Goal: Communication & Community: Answer question/provide support

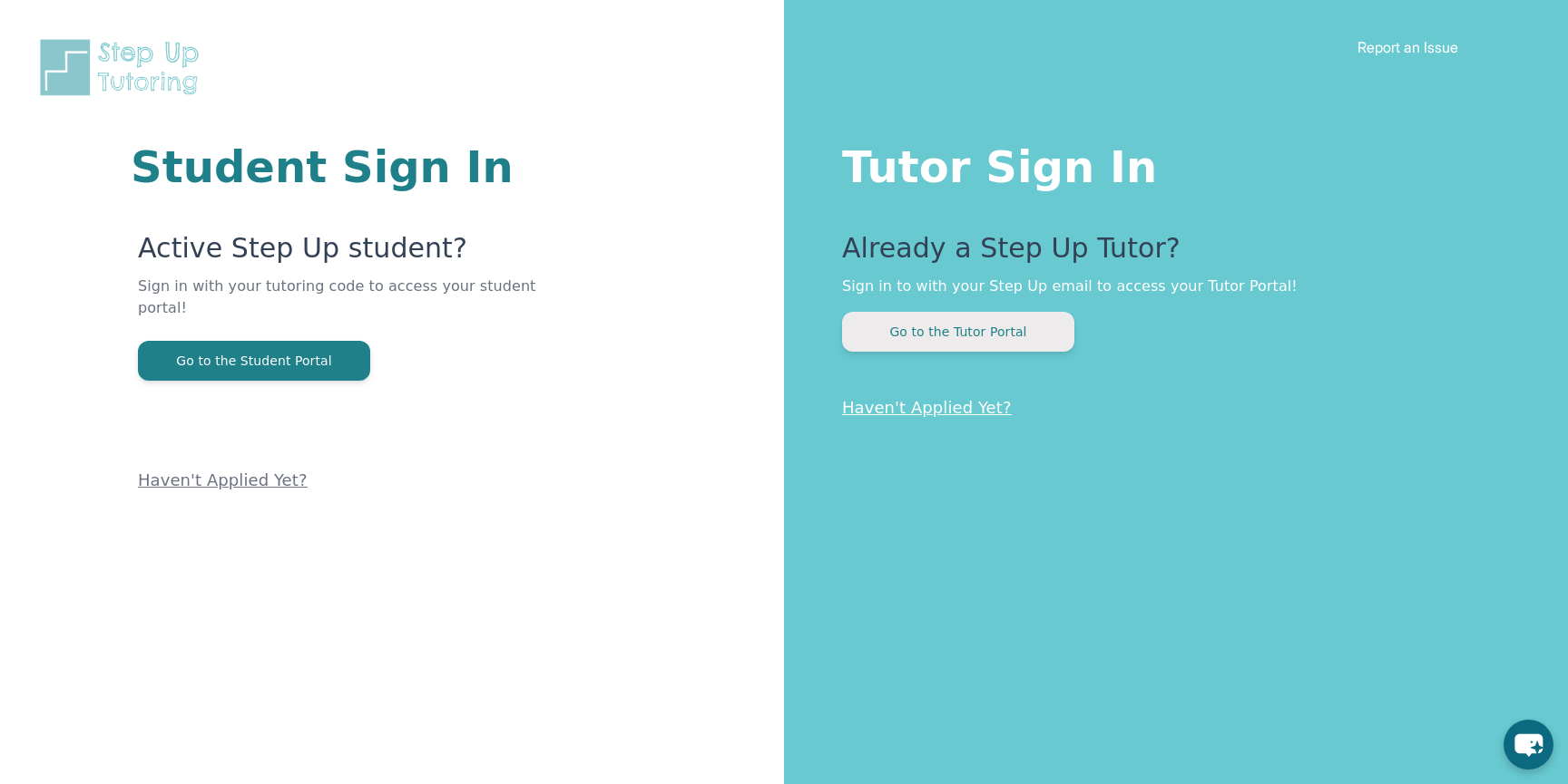
click at [949, 333] on button "Go to the Tutor Portal" at bounding box center [958, 332] width 233 height 40
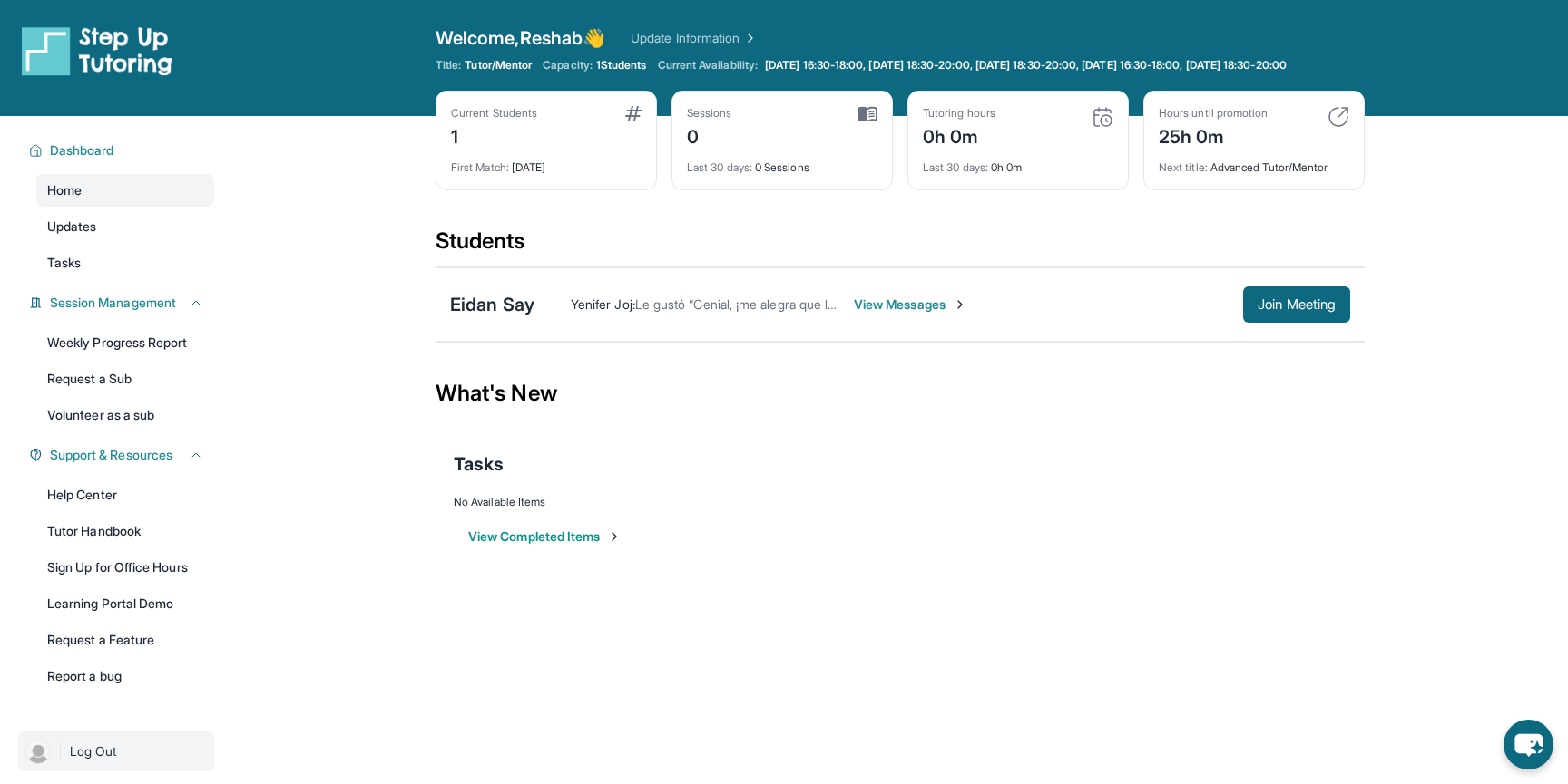
click at [78, 760] on span "Log Out" at bounding box center [94, 751] width 47 height 18
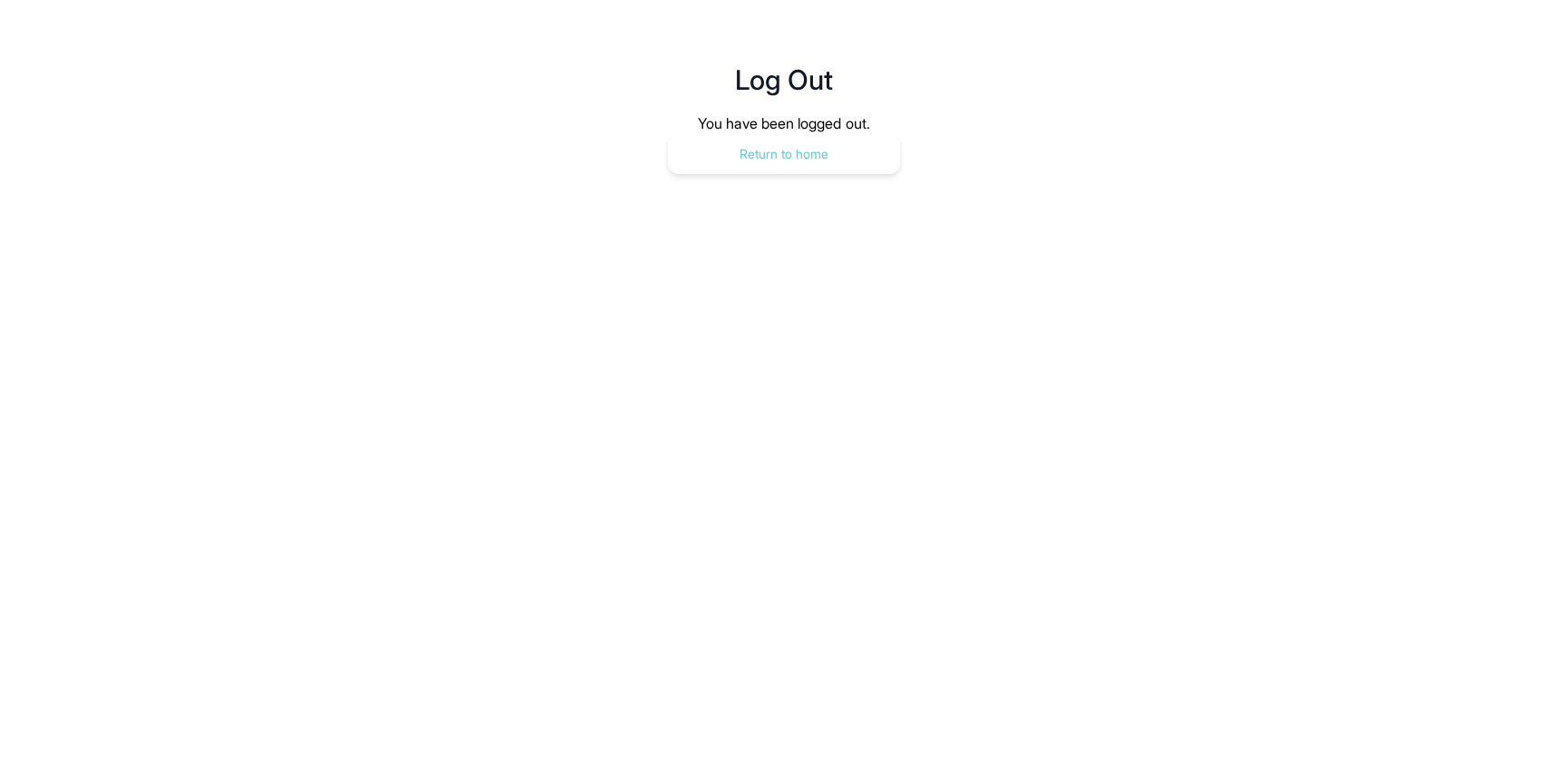
click at [795, 143] on button "Return to home" at bounding box center [784, 154] width 233 height 40
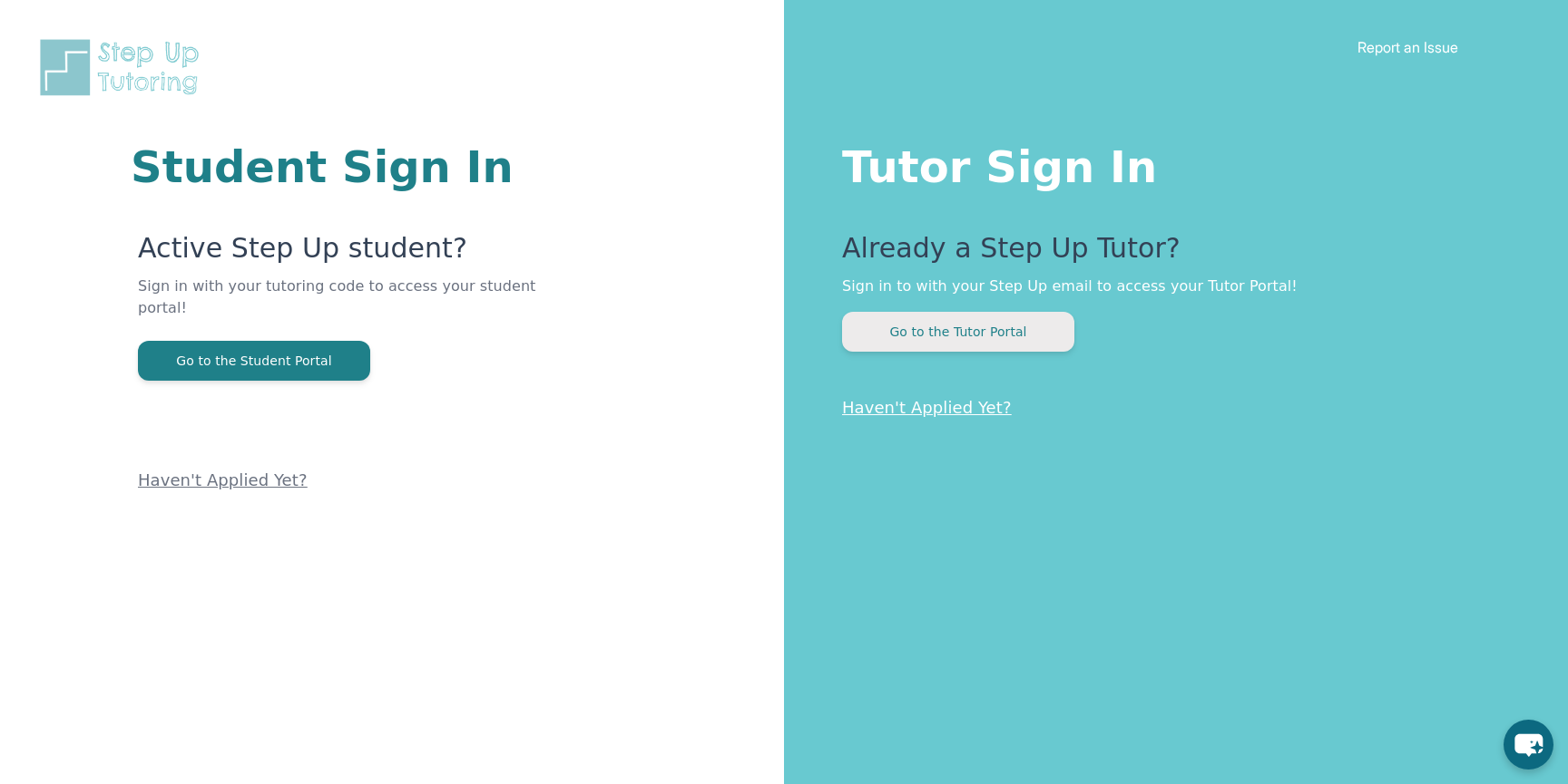
click at [903, 339] on button "Go to the Tutor Portal" at bounding box center [958, 332] width 233 height 40
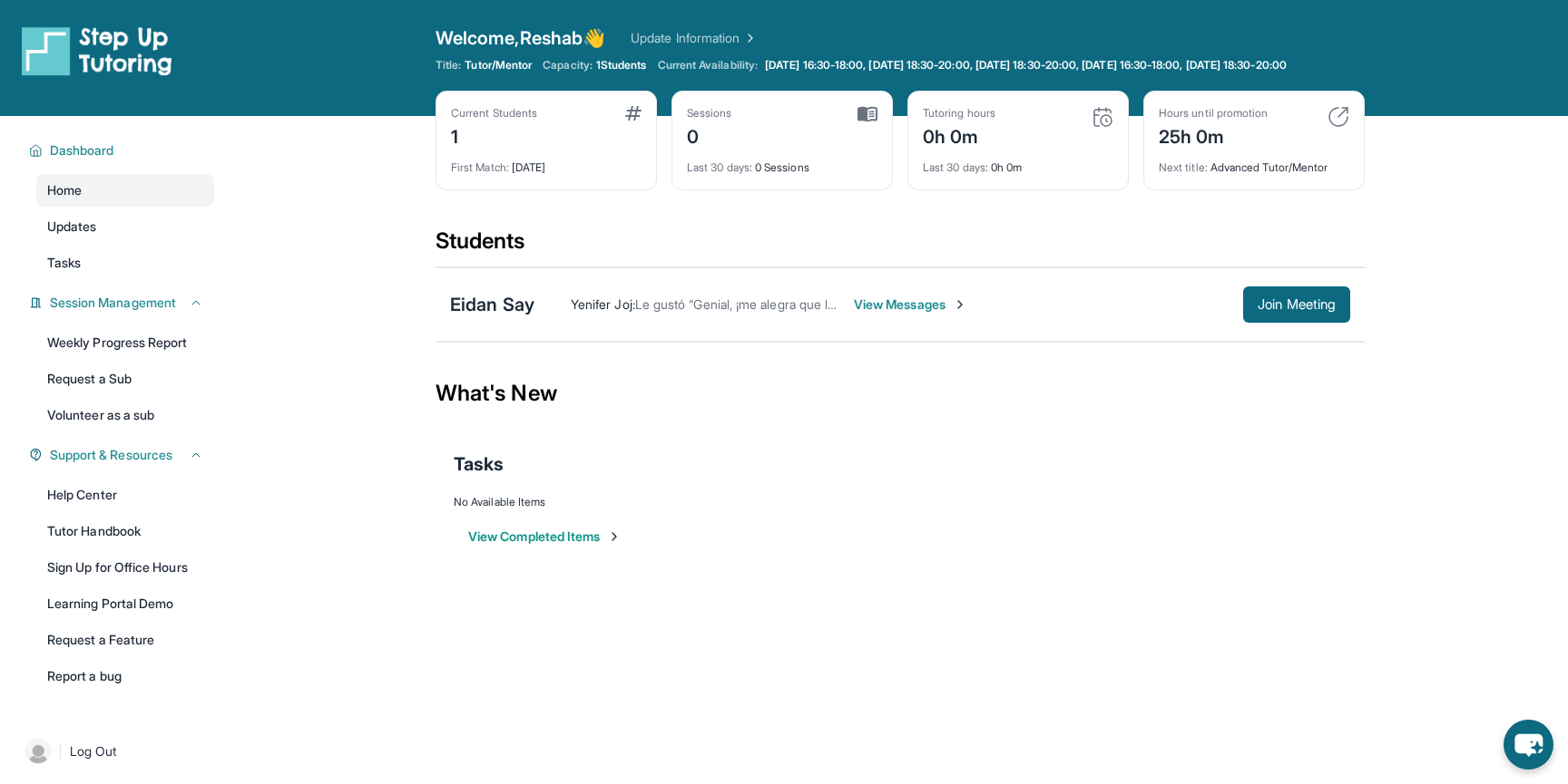
click at [915, 314] on span "View Messages" at bounding box center [910, 304] width 113 height 18
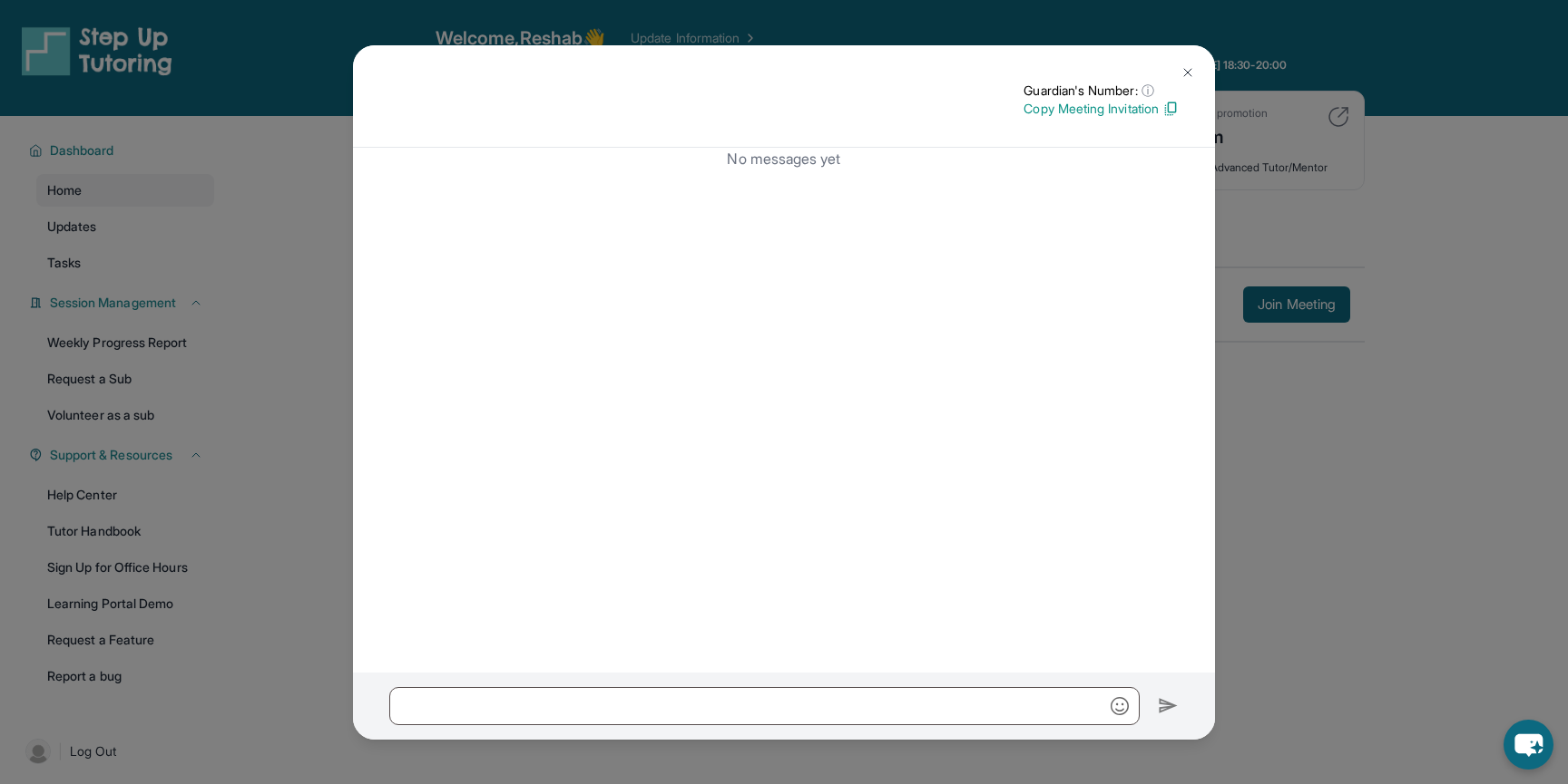
click at [1194, 74] on img at bounding box center [1187, 72] width 14 height 14
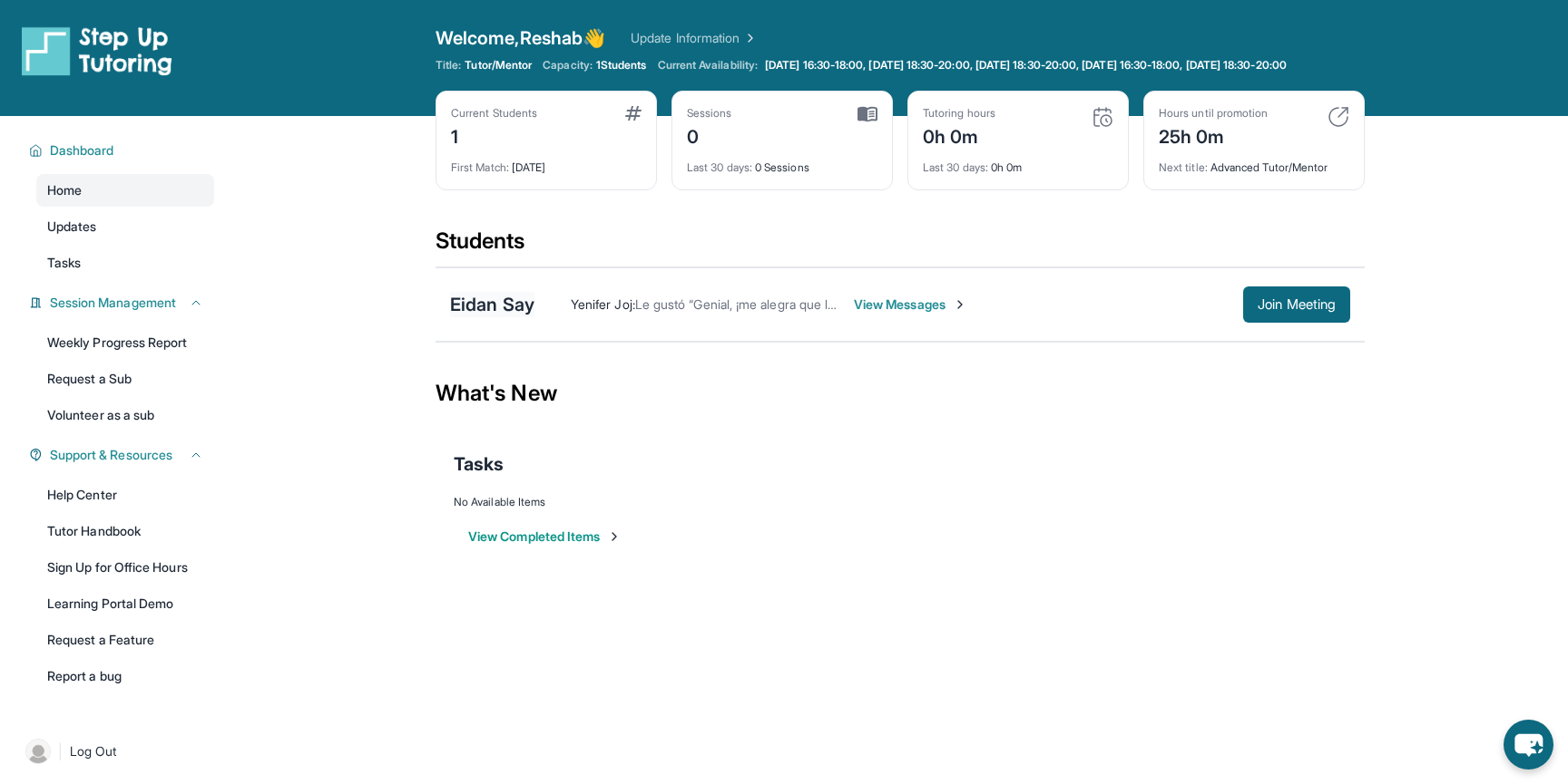
click at [475, 317] on div "Eidan Say" at bounding box center [491, 304] width 84 height 26
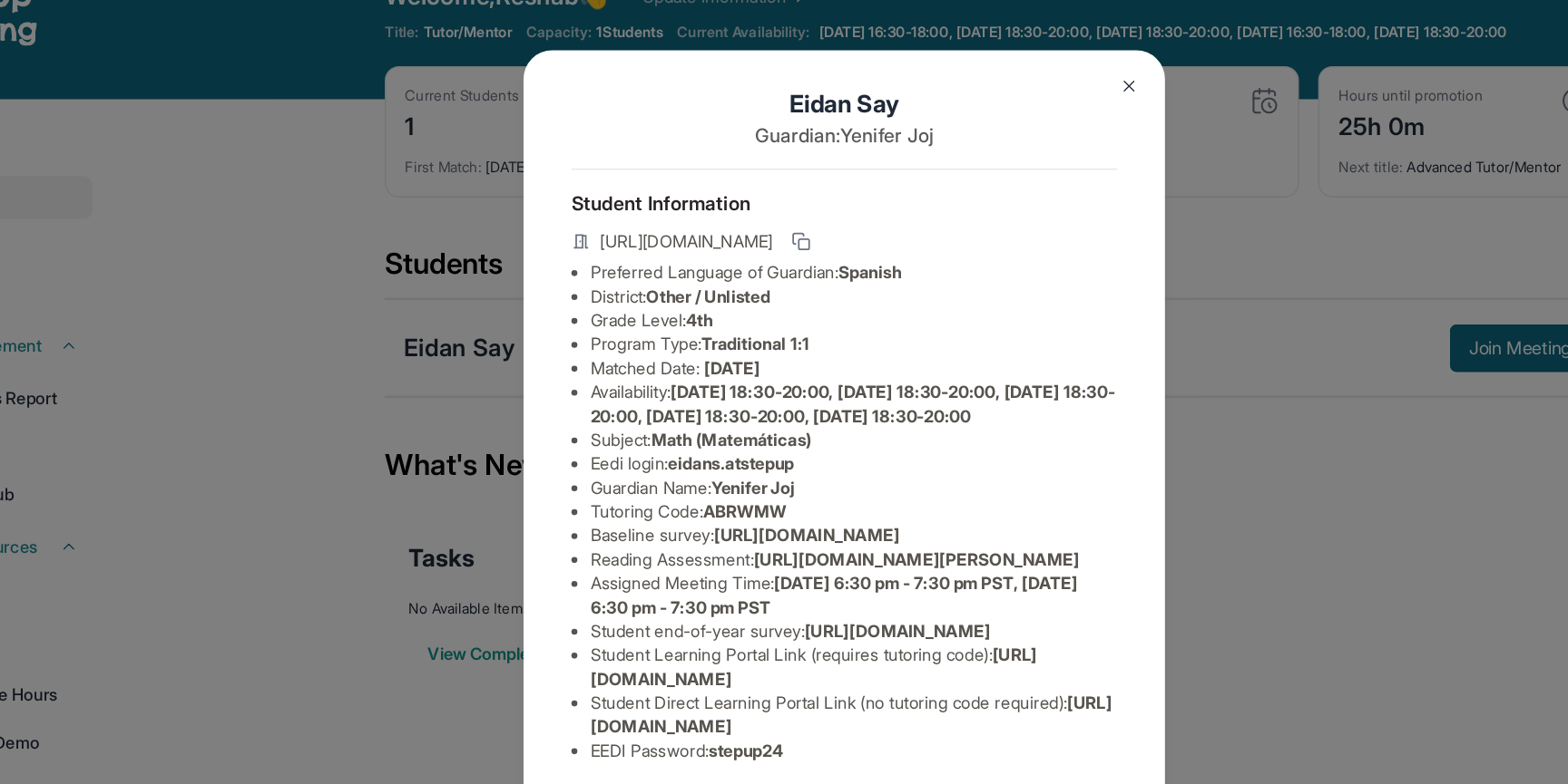
scroll to position [186, 0]
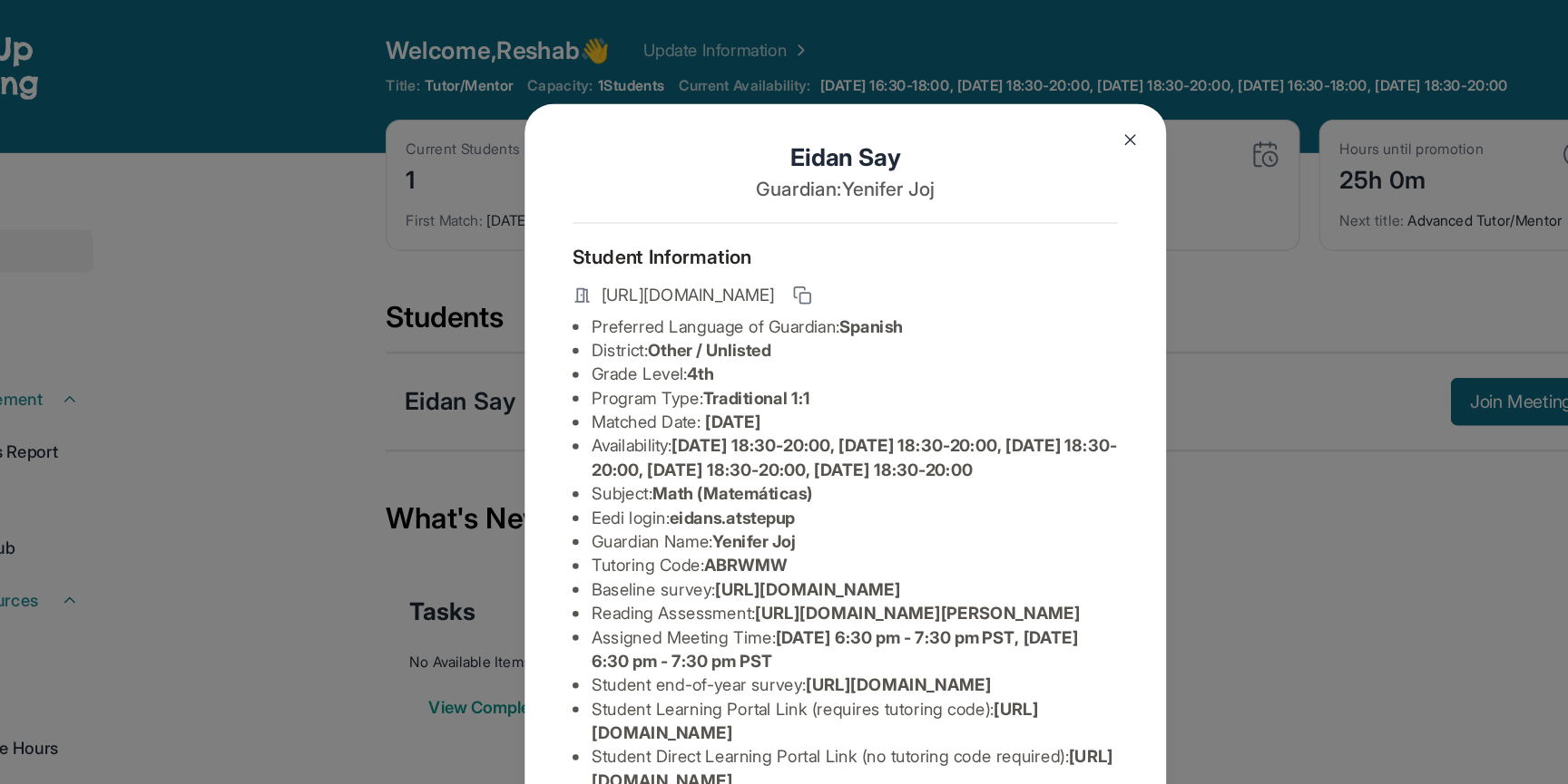
click at [1003, 109] on img at bounding box center [999, 106] width 14 height 14
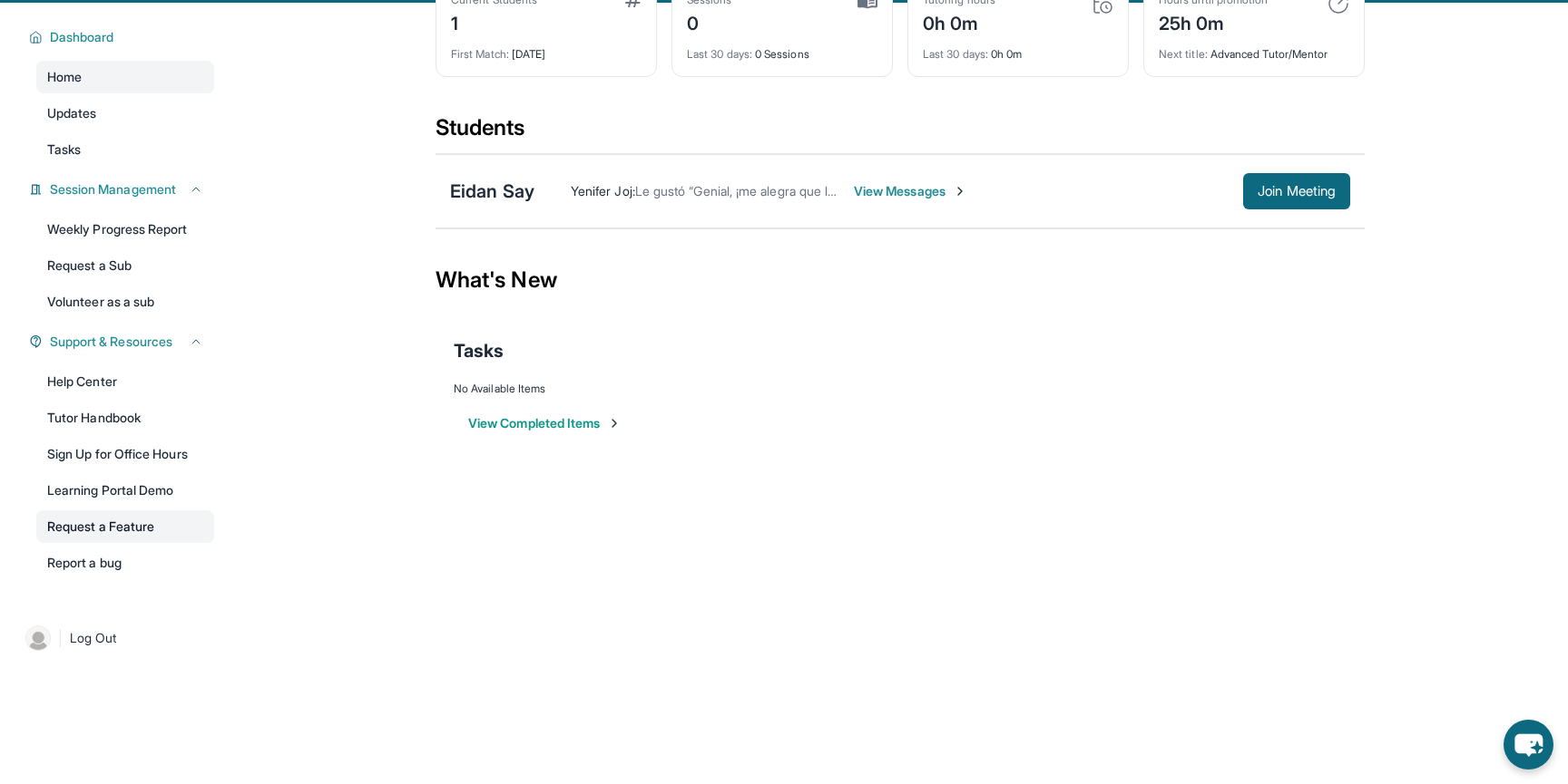
scroll to position [130, 0]
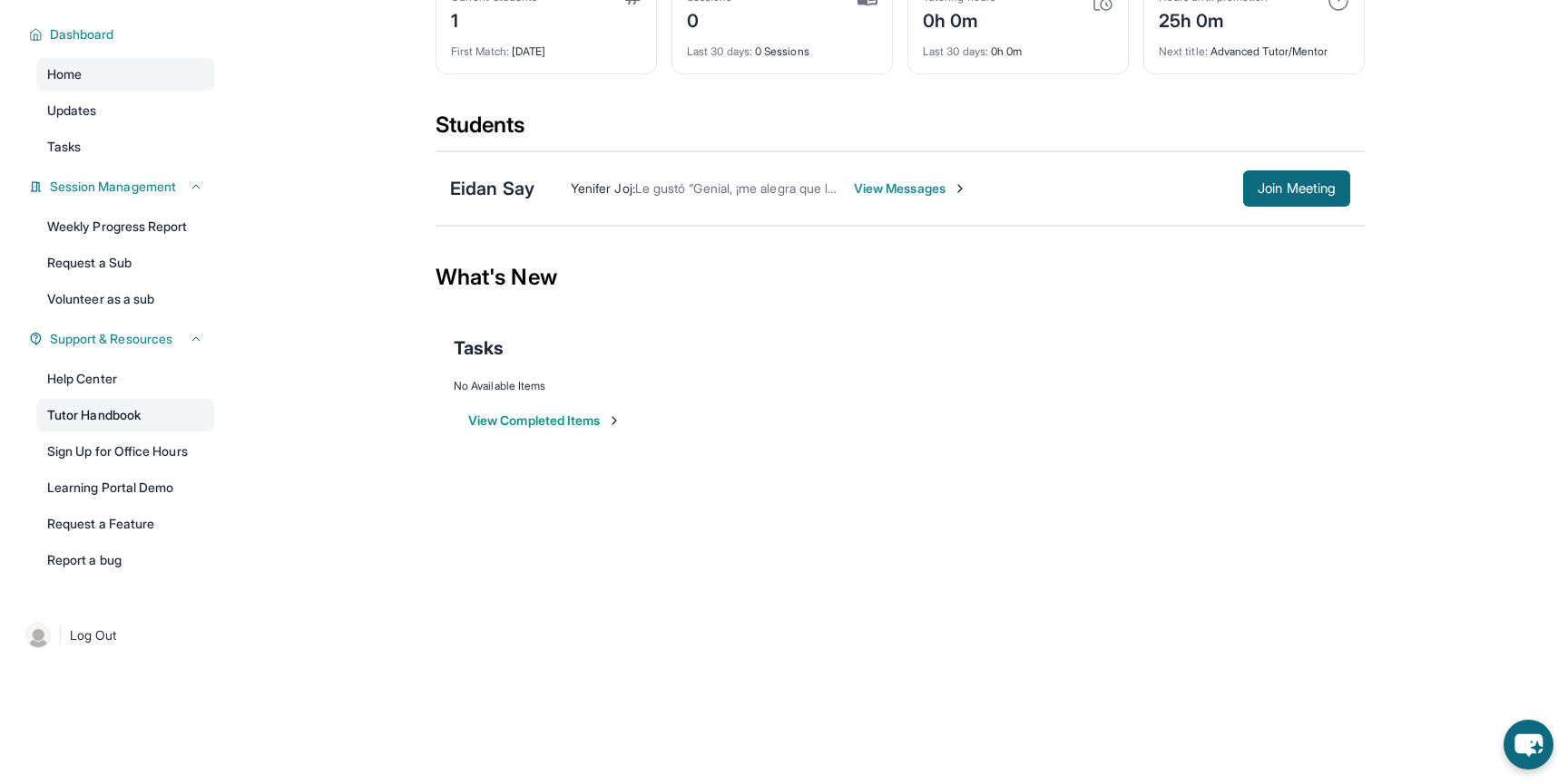
click at [118, 412] on link "Tutor Handbook" at bounding box center [125, 415] width 178 height 33
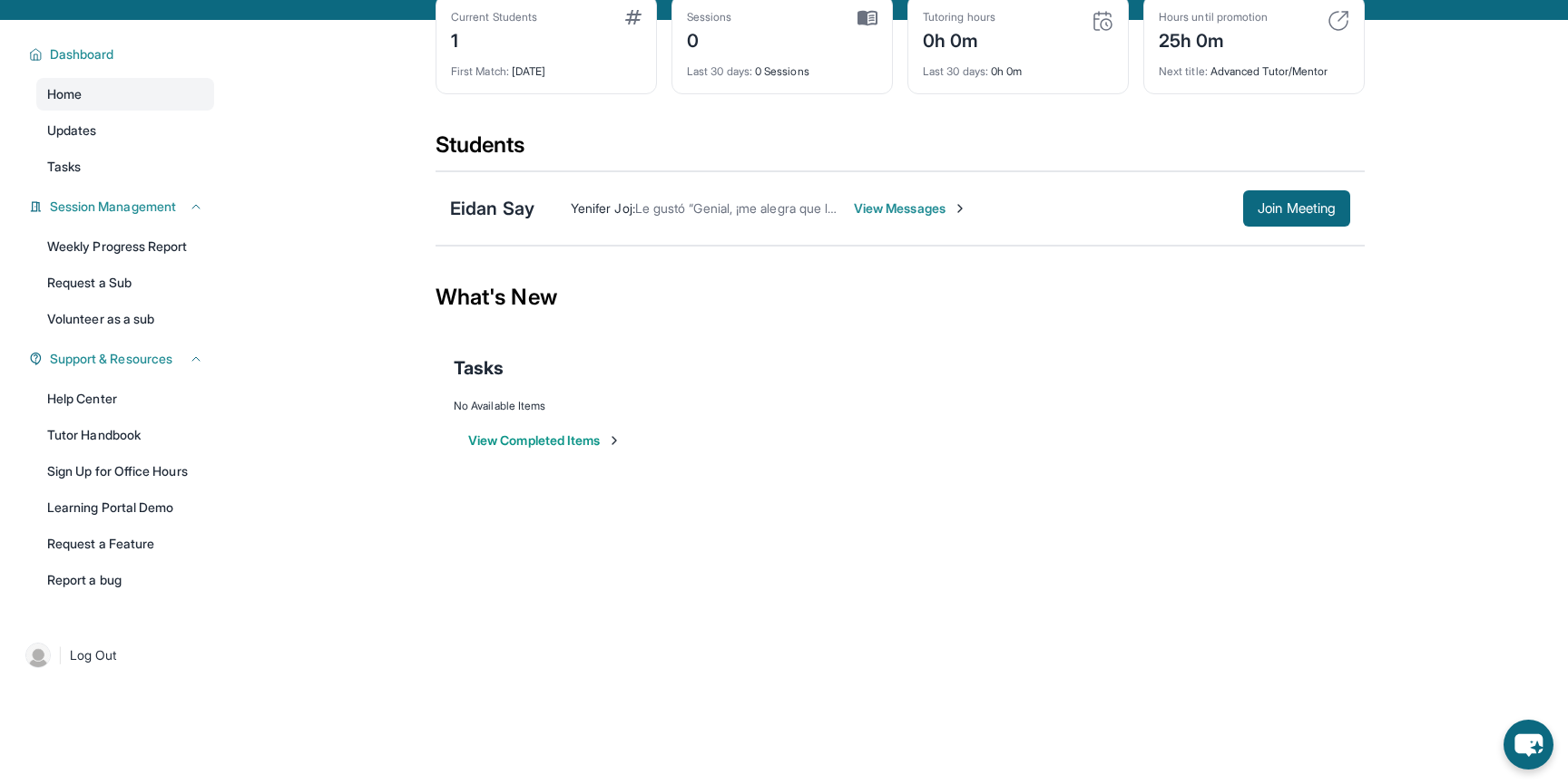
scroll to position [0, 0]
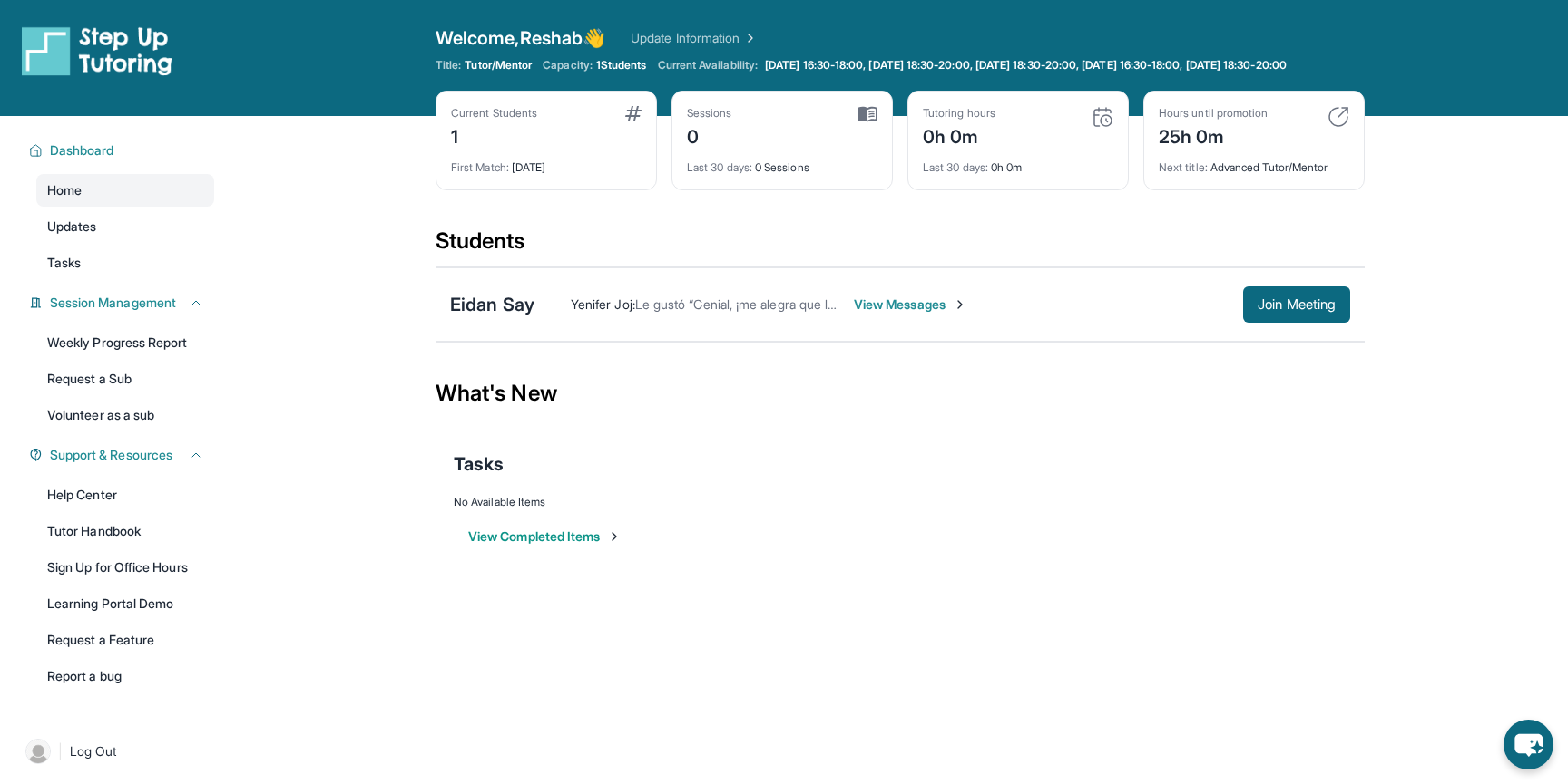
click at [666, 312] on span "Le gustó “Genial, ¡me alegra que lo hayas encontrado! Nos vemos el [DATE].”" at bounding box center [856, 304] width 442 height 15
click at [519, 317] on div "Eidan Say" at bounding box center [491, 304] width 84 height 26
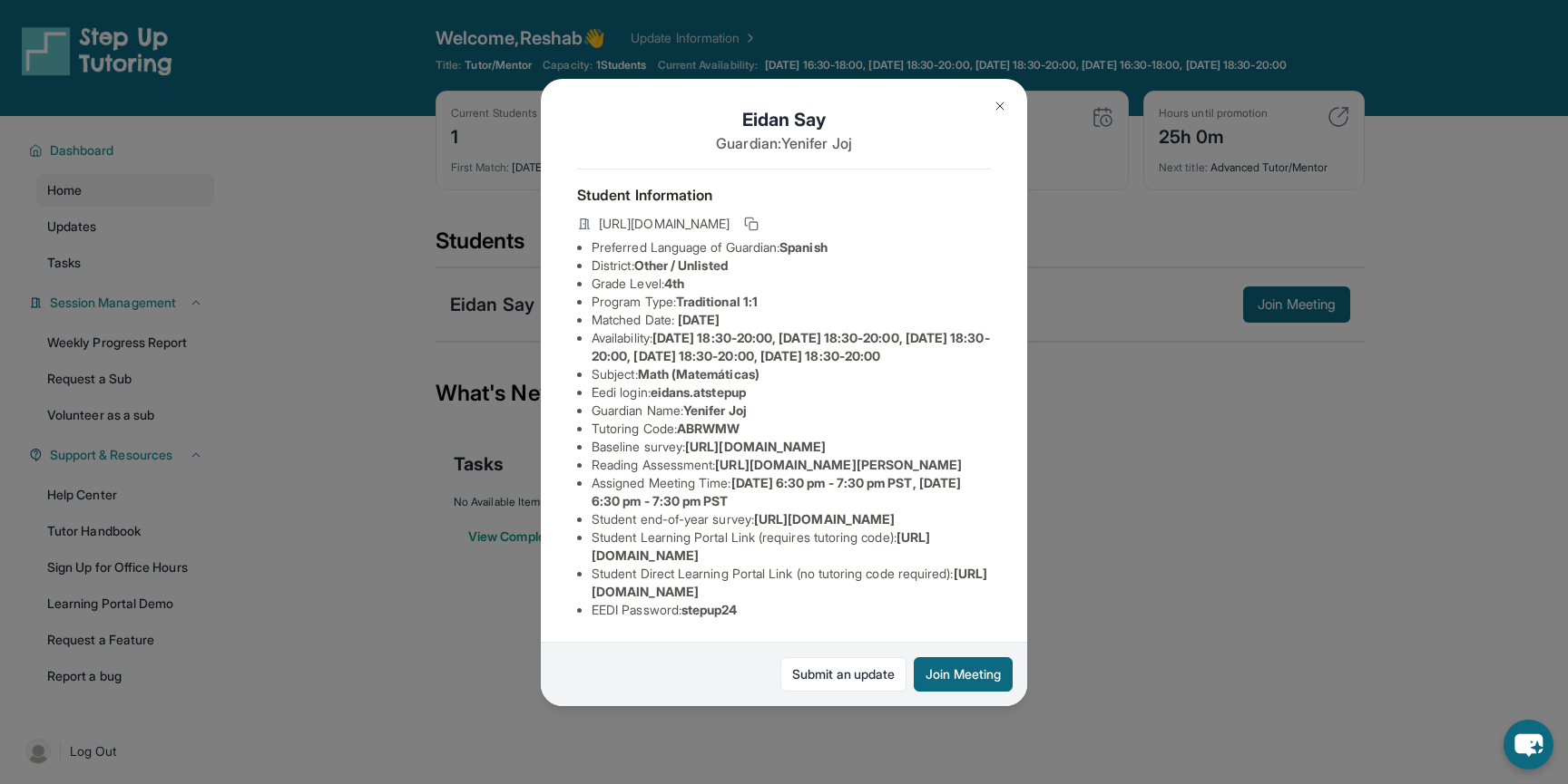
scroll to position [62, 0]
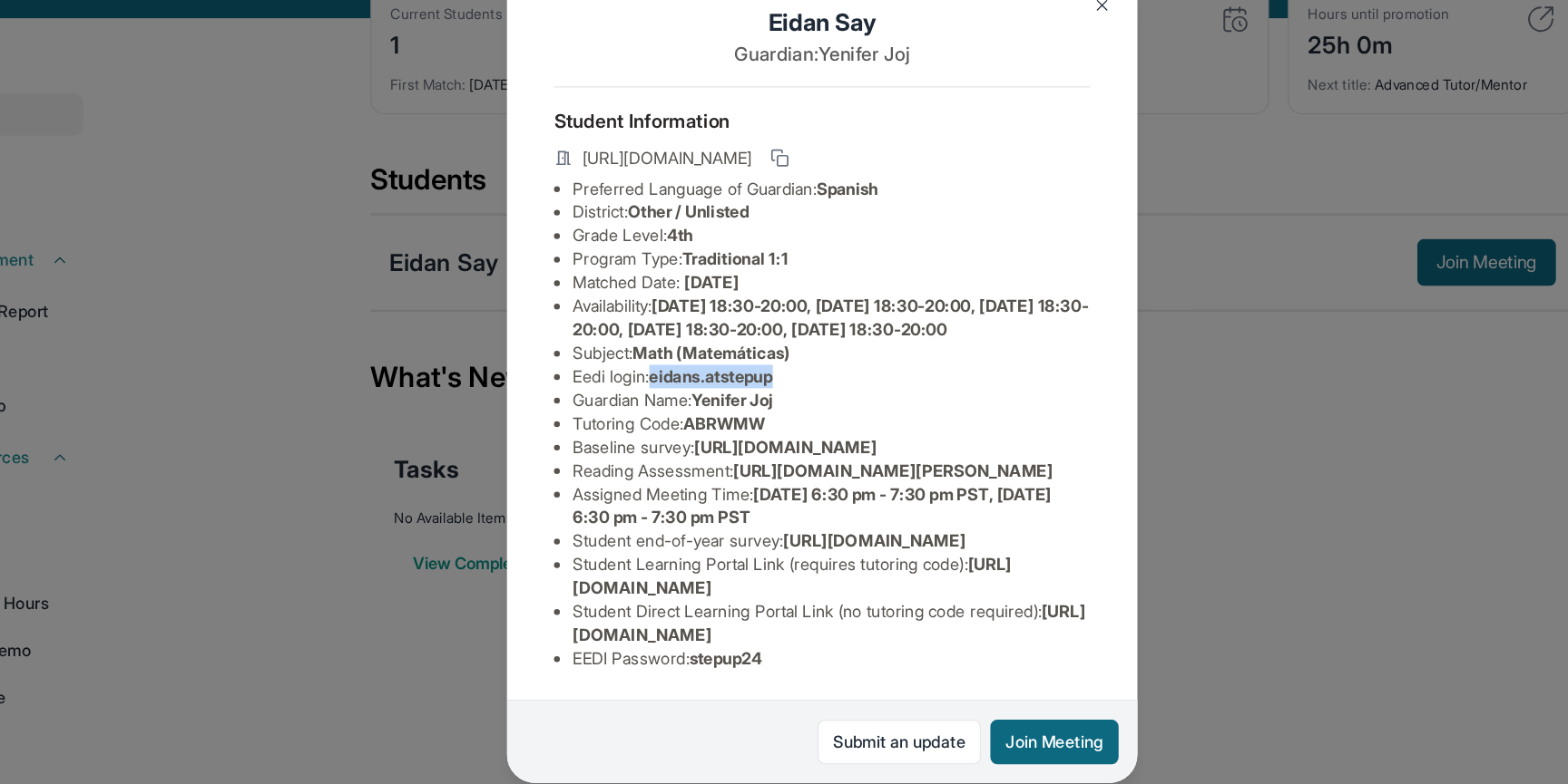
drag, startPoint x: 764, startPoint y: 371, endPoint x: 659, endPoint y: 375, distance: 105.1
click at [659, 383] on li "Eedi login : eidans.atstepup" at bounding box center [791, 392] width 399 height 18
copy span "eidans.atstepup"
click at [754, 439] on span "https://airtable.com/apprlfn8WjpjBUn2G/shrK0QR6AaNyG5psY?prefill_Type%20of%20Fo…" at bounding box center [755, 447] width 141 height 15
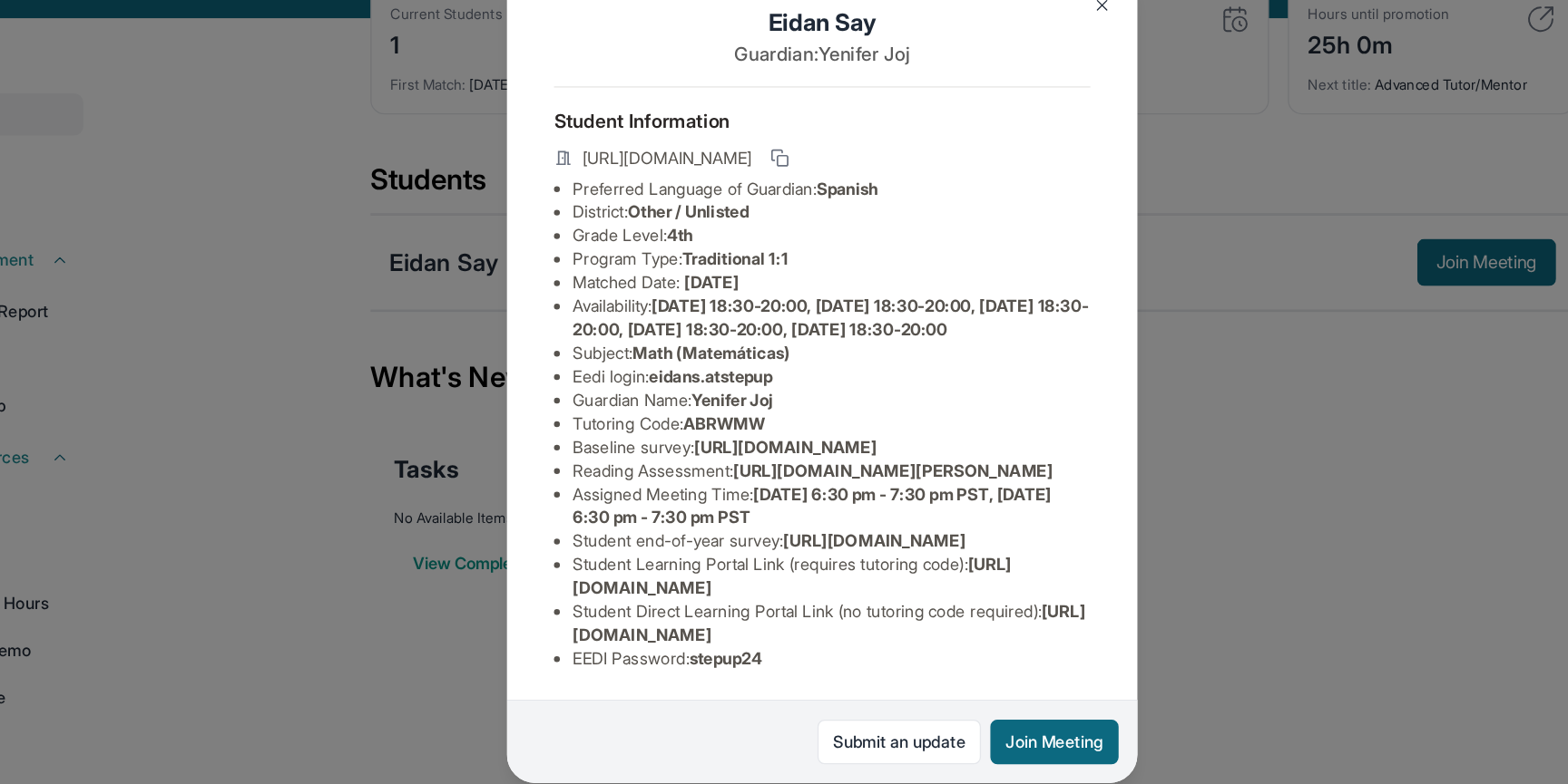
drag, startPoint x: 1004, startPoint y: 396, endPoint x: 589, endPoint y: 357, distance: 416.8
click at [589, 357] on div "Eidan Say Guardian: Yenifer Joj Student Information https://student-portal.step…" at bounding box center [784, 393] width 486 height 627
copy span "https://airtable.com/apprlfn8WjpjBUn2G/shrK0QR6AaNyG5psY?prefill_Type%20of%20Fo…"
click at [539, 432] on div "Eidan Say Guardian: Yenifer Joj Student Information https://student-portal.step…" at bounding box center [784, 392] width 1568 height 784
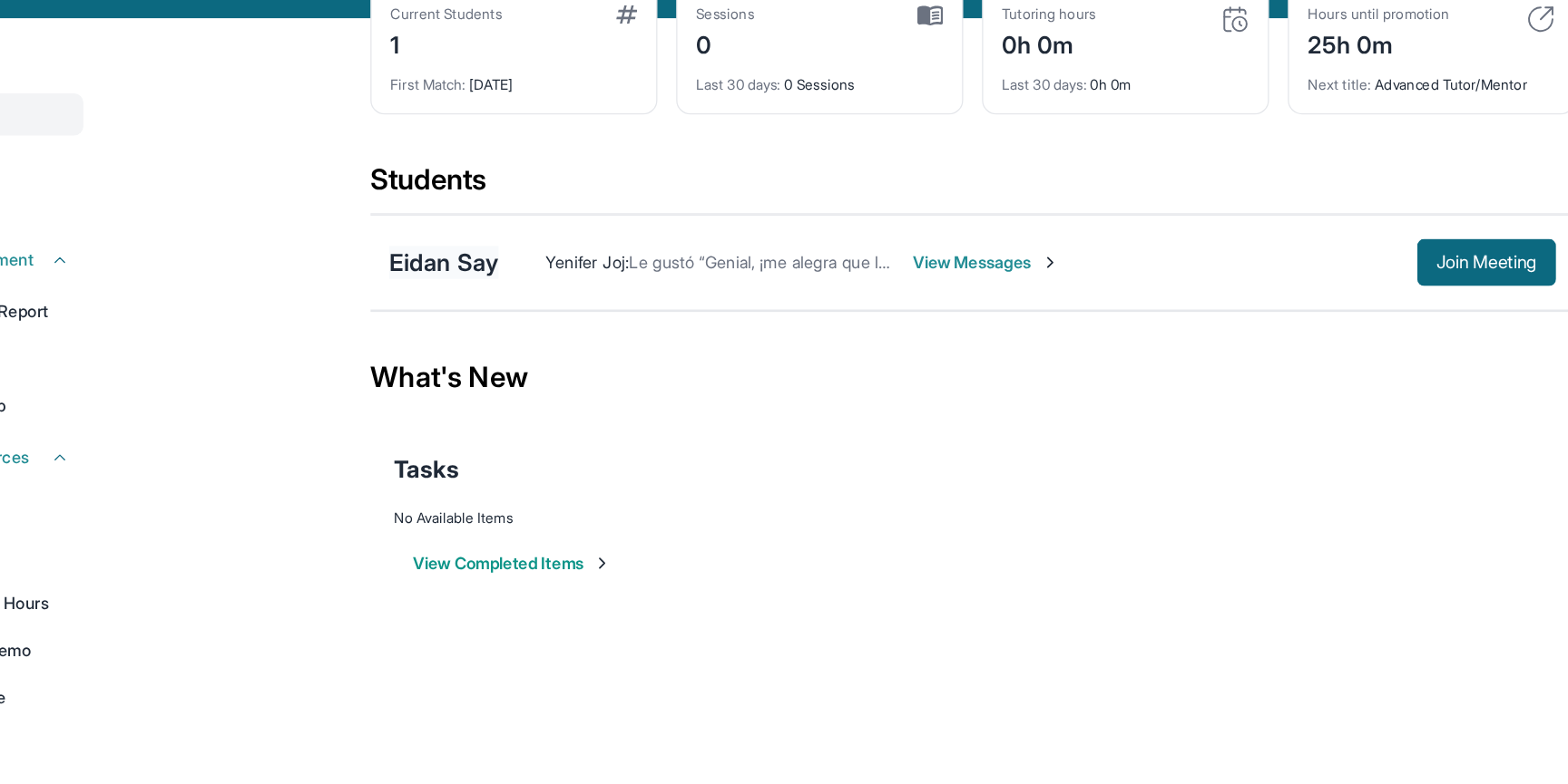
click at [504, 315] on div "Eidan Say" at bounding box center [491, 304] width 84 height 26
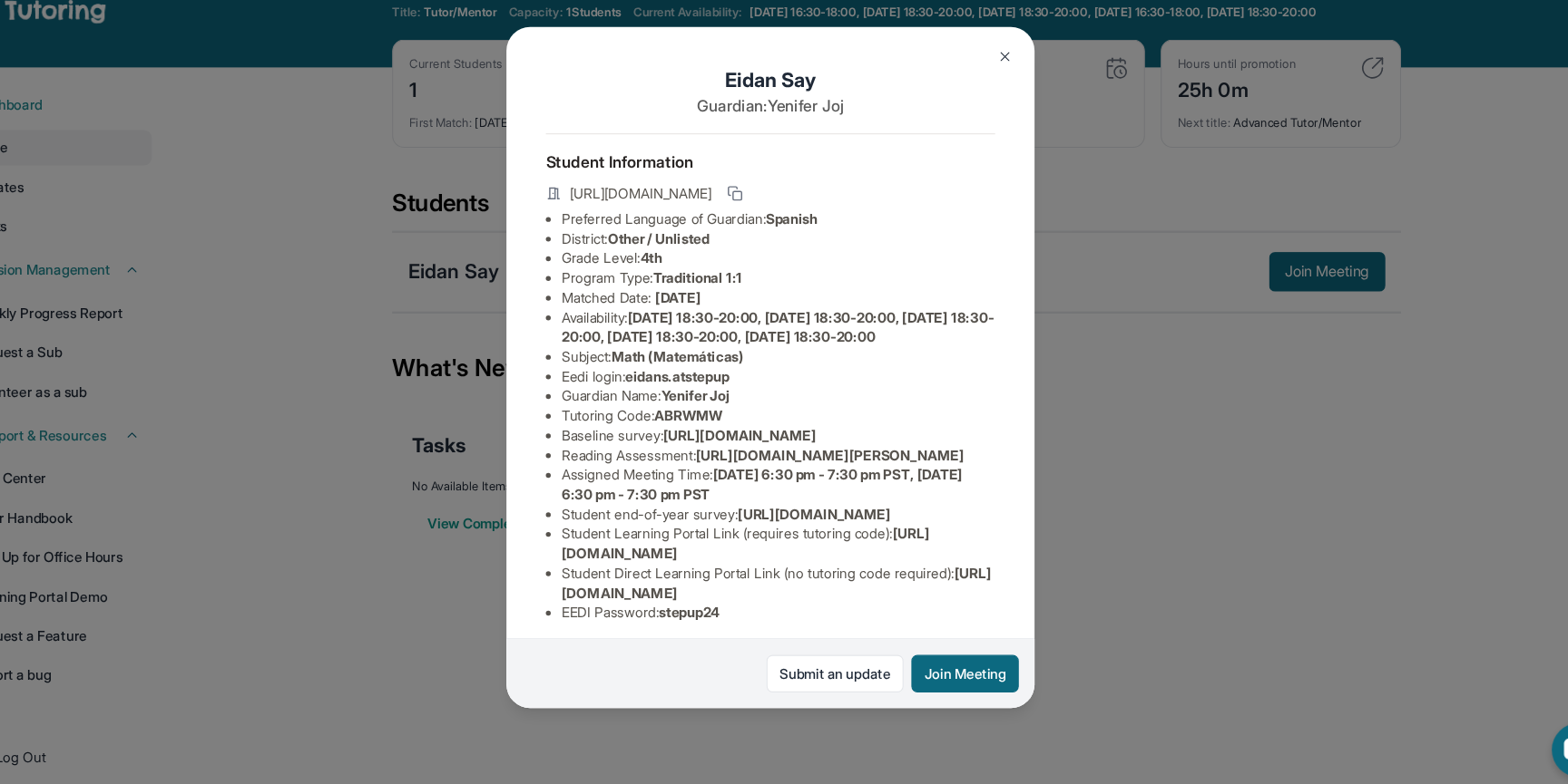
click at [997, 110] on img at bounding box center [999, 106] width 14 height 14
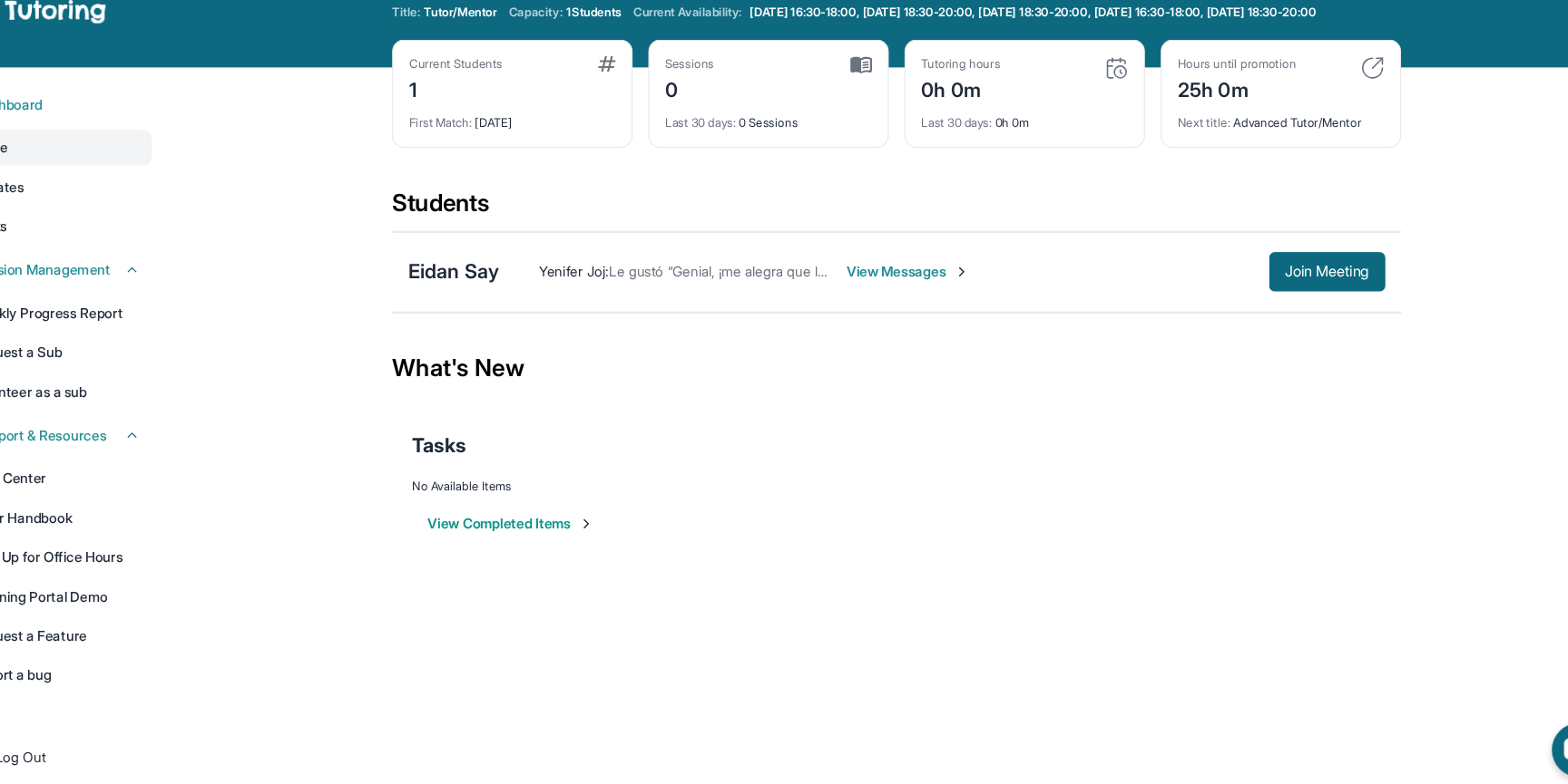
click at [698, 312] on span "Le gustó “Genial, ¡me alegra que lo hayas encontrado! Nos vemos el [DATE].”" at bounding box center [856, 304] width 442 height 15
click at [518, 317] on div "Eidan Say" at bounding box center [491, 304] width 84 height 26
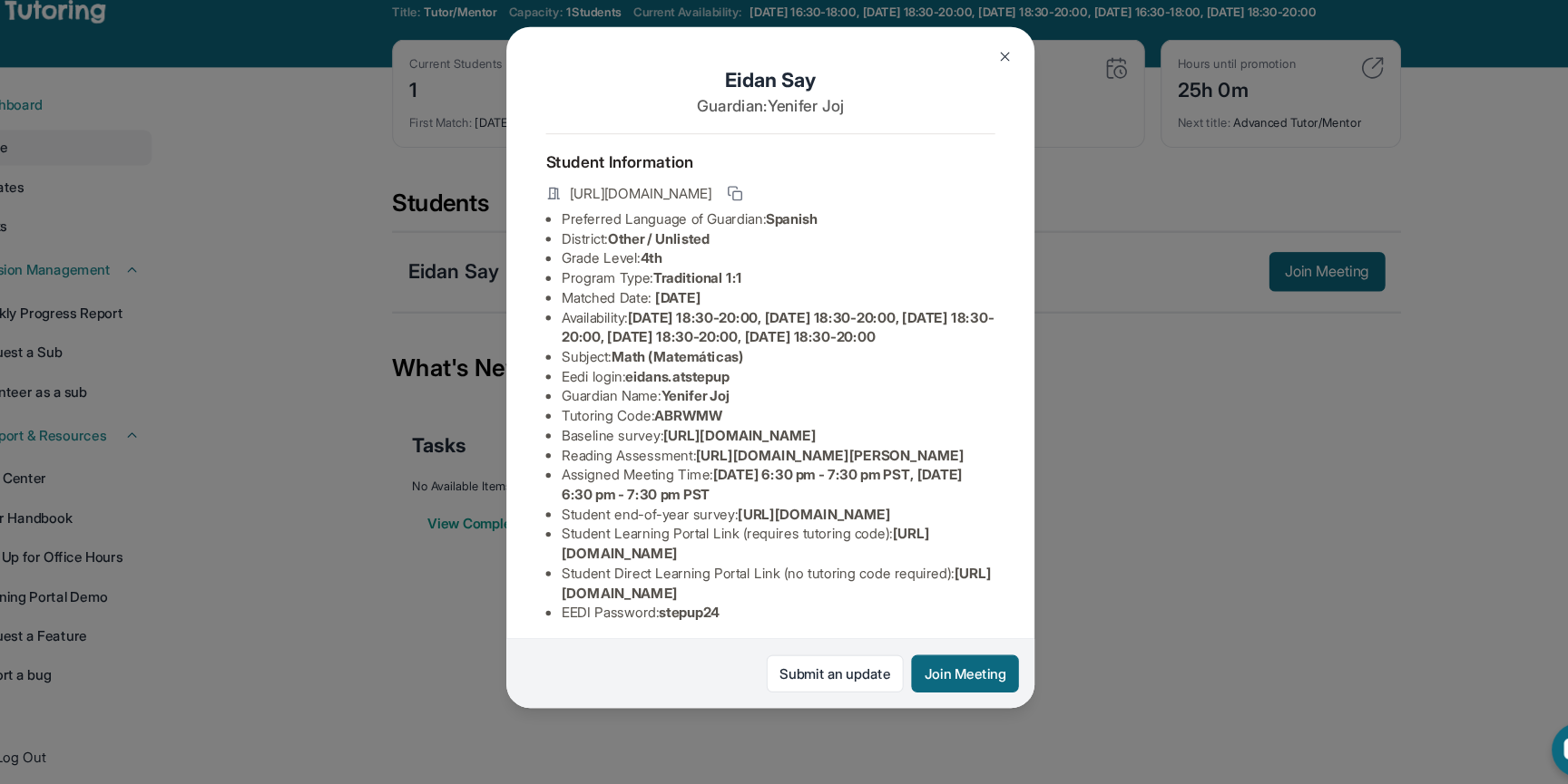
click at [998, 109] on img at bounding box center [999, 106] width 14 height 14
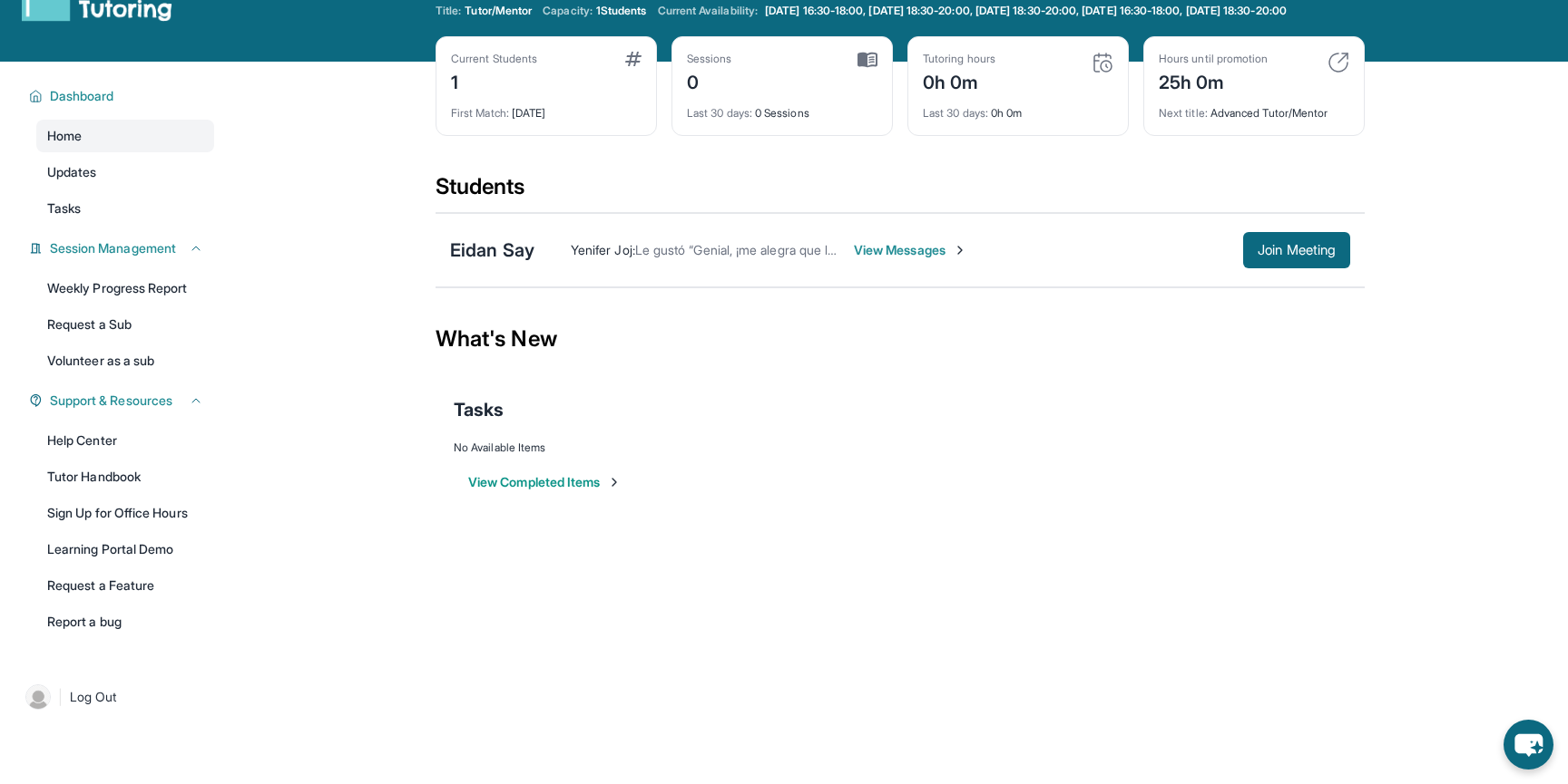
scroll to position [0, 0]
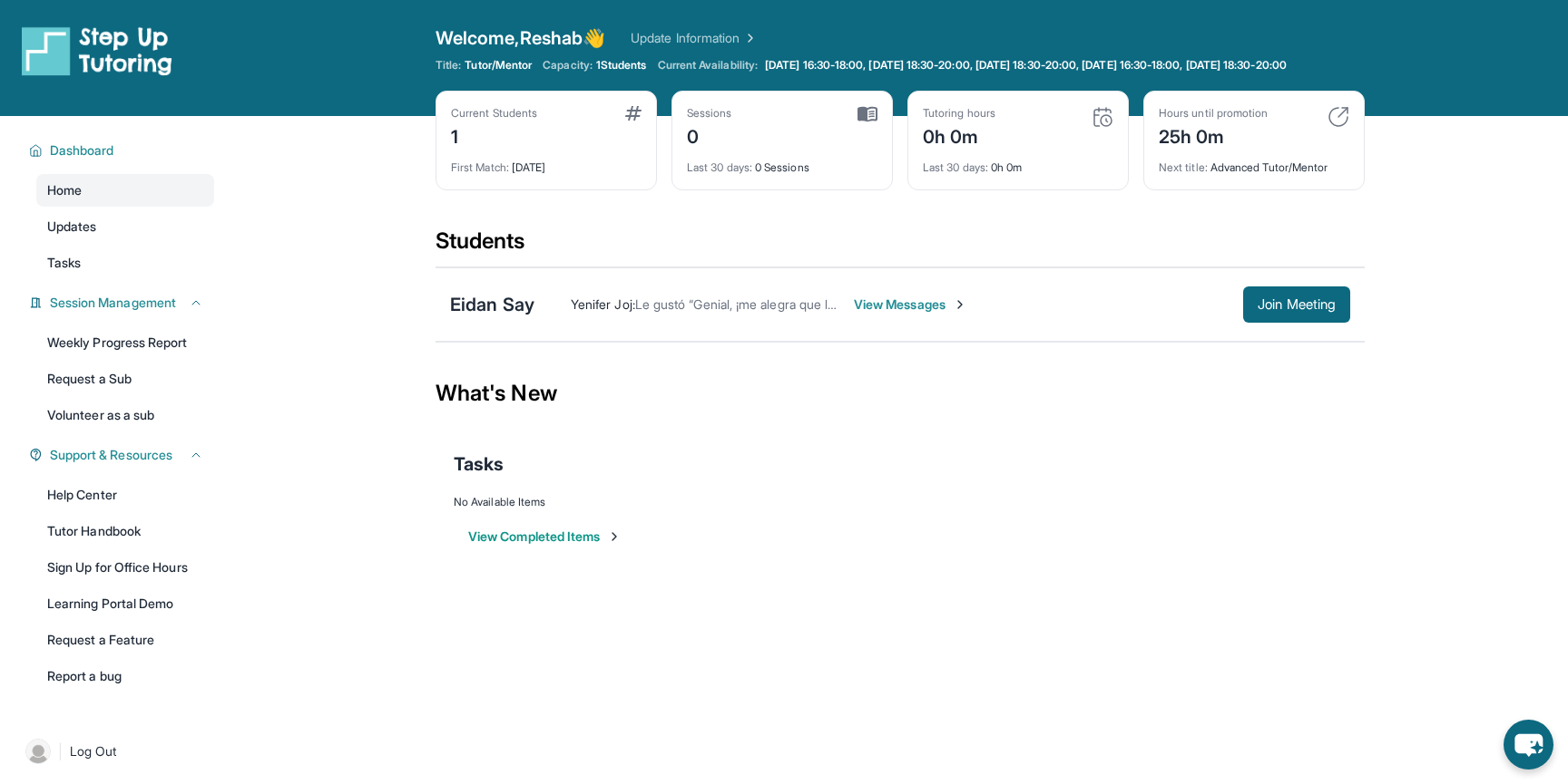
click at [764, 564] on div "View Completed Items" at bounding box center [900, 537] width 892 height 55
click at [1310, 310] on span "Join Meeting" at bounding box center [1296, 305] width 78 height 11
click at [504, 317] on div "Eidan Say" at bounding box center [491, 304] width 84 height 26
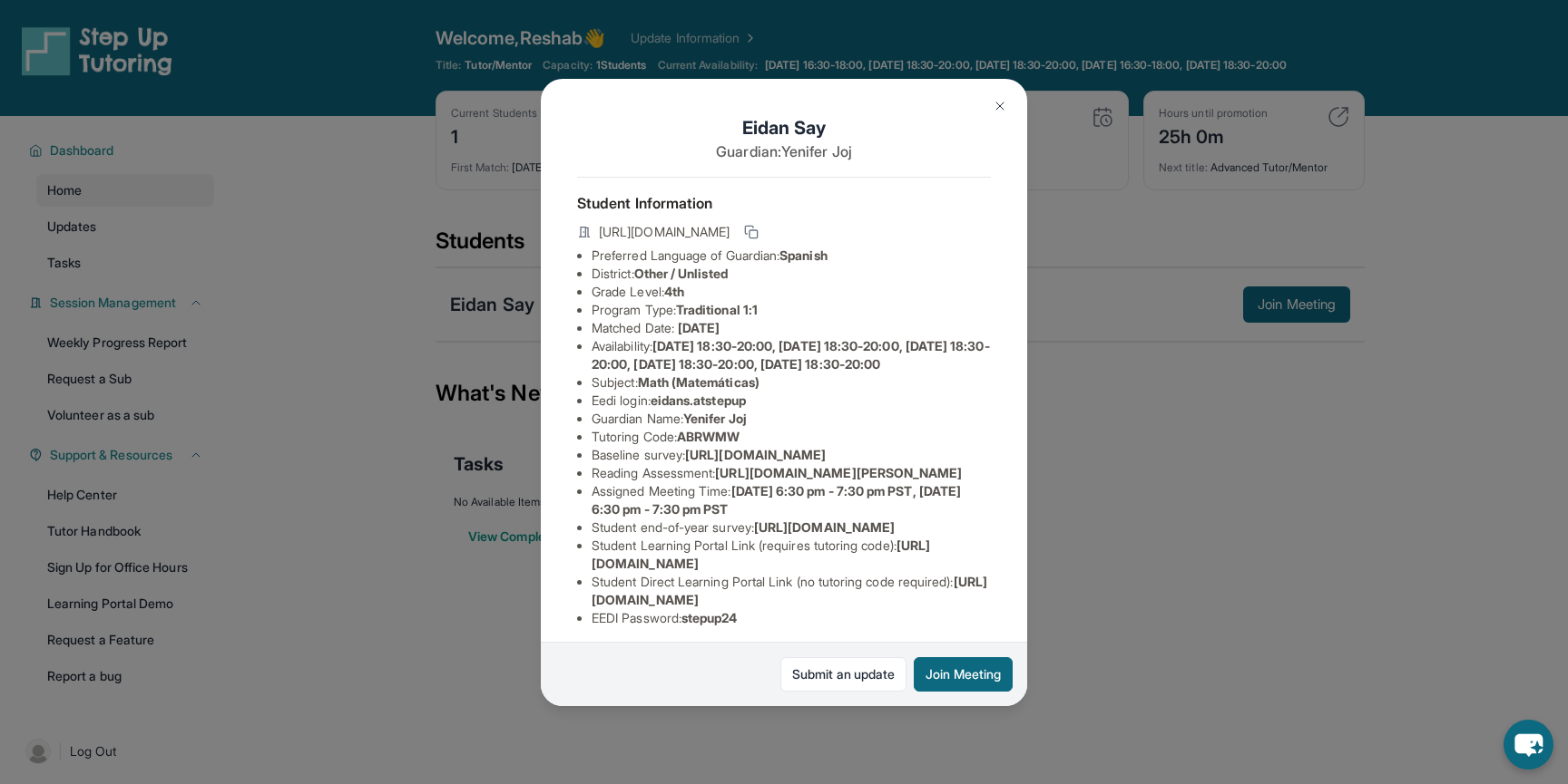
click at [1008, 107] on button at bounding box center [1000, 106] width 36 height 36
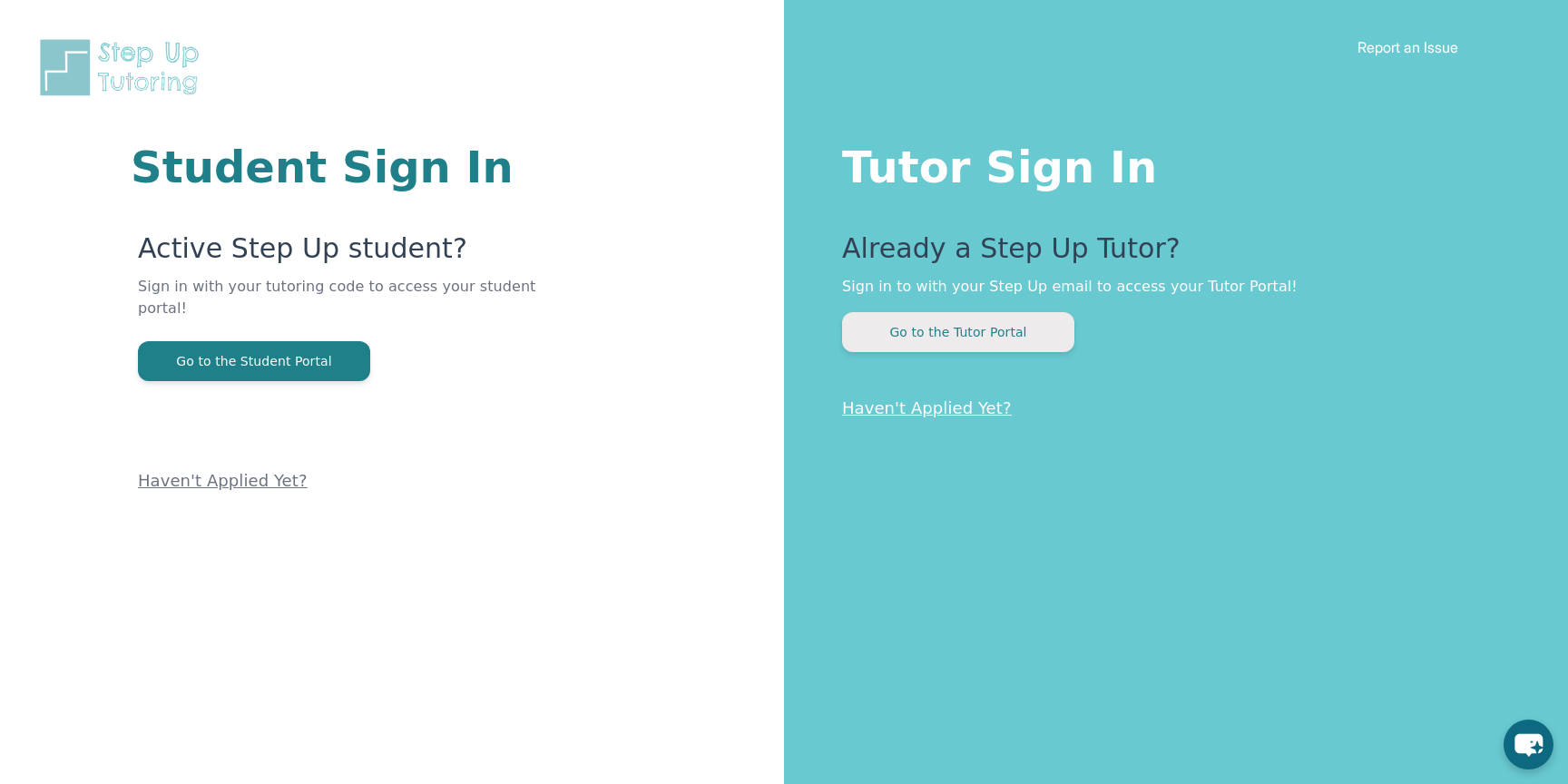
click at [946, 342] on button "Go to the Tutor Portal" at bounding box center [958, 332] width 233 height 40
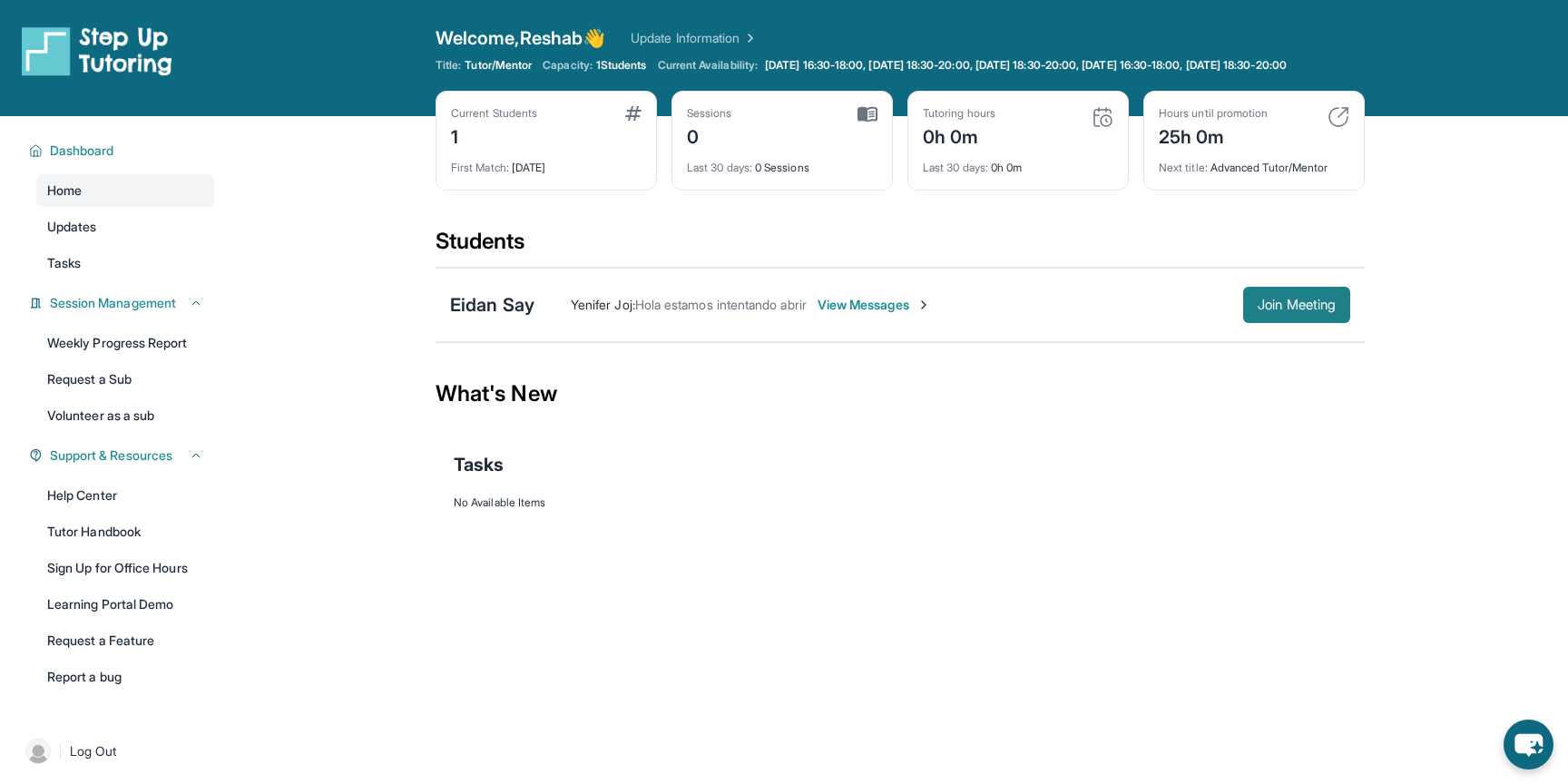
click at [1278, 310] on span "Join Meeting" at bounding box center [1296, 305] width 78 height 11
click at [105, 549] on link "Tutor Handbook" at bounding box center [125, 531] width 178 height 33
click at [1277, 310] on span "Join Meeting" at bounding box center [1296, 305] width 78 height 11
